Goal: Information Seeking & Learning: Learn about a topic

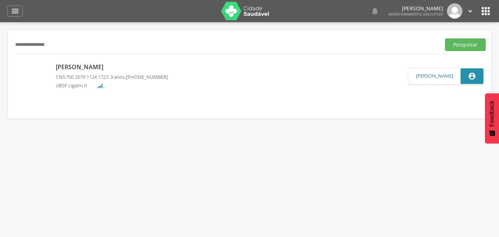
click at [409, 90] on div " [PERSON_NAME]" at bounding box center [447, 76] width 76 height 33
click at [392, 100] on nav at bounding box center [249, 105] width 473 height 15
click at [359, 95] on div "[PERSON_NAME] CNS: 700 2079 1124 1727 , 3 anos, [PHONE_NUMBER] UBSF Ligeiro II …" at bounding box center [250, 76] width 484 height 44
click at [351, 95] on div "[PERSON_NAME] CNS: 700 2079 1124 1727 , 3 anos, [PHONE_NUMBER] UBSF Ligeiro II …" at bounding box center [250, 76] width 484 height 44
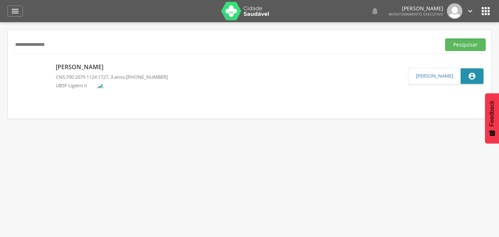
click at [351, 95] on div "[PERSON_NAME] CNS: 700 2079 1124 1727 , 3 anos, [PHONE_NUMBER] UBSF Ligeiro II …" at bounding box center [250, 76] width 484 height 44
drag, startPoint x: 74, startPoint y: 41, endPoint x: 0, endPoint y: 44, distance: 73.6
click at [0, 44] on div " Supervisão  Distritos  Ubs Coordenador: - Queimadas / PB Intervalo de Tempo…" at bounding box center [249, 140] width 499 height 237
type input "**********"
click at [446, 38] on button "Pesquisar" at bounding box center [466, 44] width 41 height 13
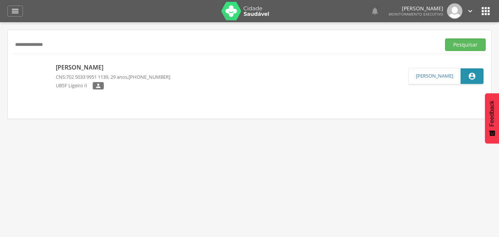
click at [122, 69] on p "[PERSON_NAME]" at bounding box center [113, 67] width 115 height 9
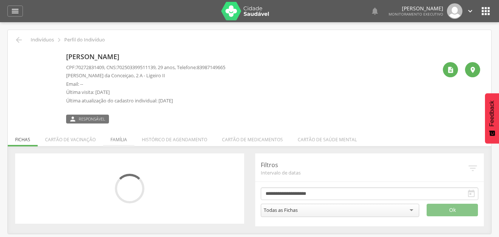
click at [124, 138] on li "Família" at bounding box center [118, 137] width 31 height 17
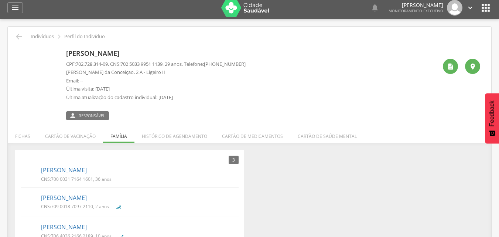
scroll to position [24, 0]
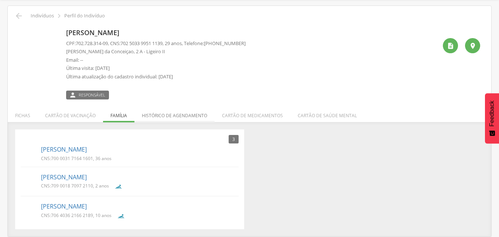
click at [156, 114] on li "Histórico de agendamento" at bounding box center [175, 113] width 80 height 17
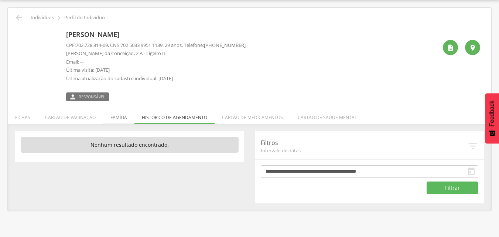
click at [113, 119] on li "Família" at bounding box center [118, 115] width 31 height 17
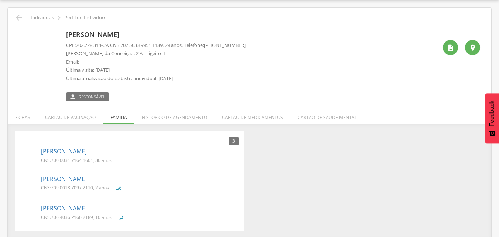
scroll to position [24, 0]
